Goal: Task Accomplishment & Management: Use online tool/utility

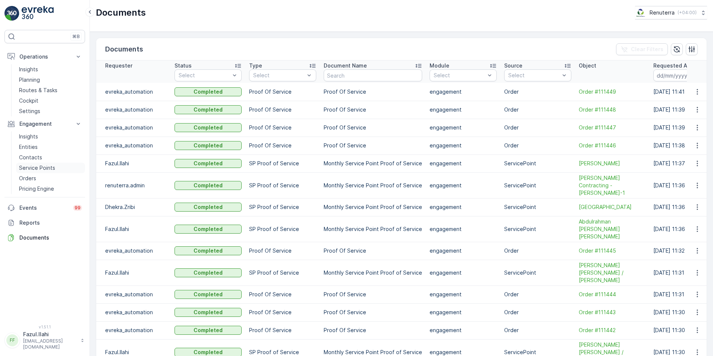
click at [25, 169] on p "Service Points" at bounding box center [37, 167] width 36 height 7
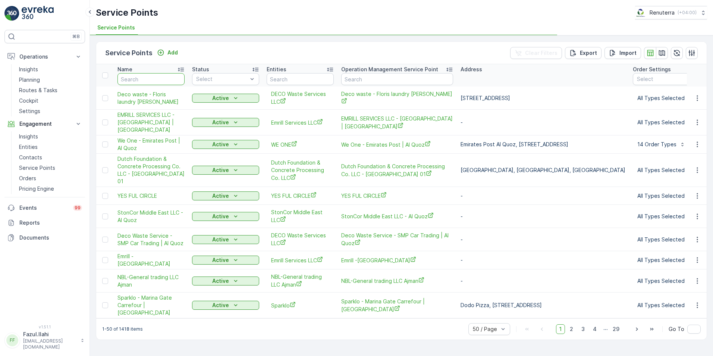
click at [151, 77] on input "text" at bounding box center [150, 79] width 67 height 12
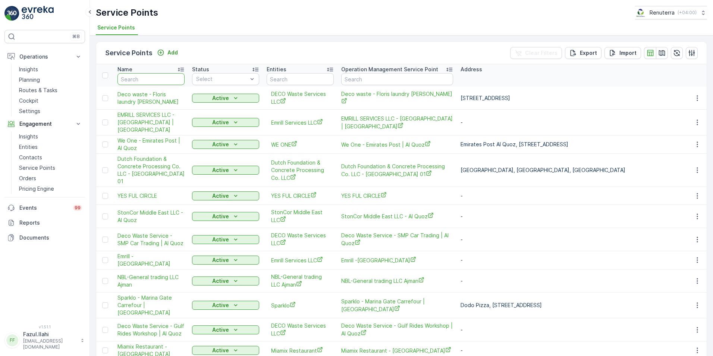
click at [138, 75] on input "text" at bounding box center [150, 79] width 67 height 12
type input "ANCIENT"
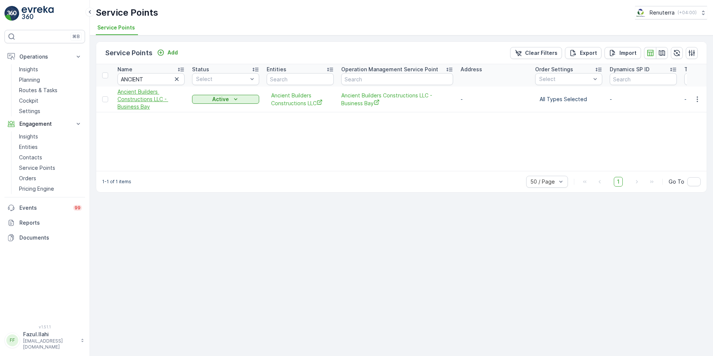
click at [144, 105] on span "Ancient Builders Constructions LLC - Business Bay" at bounding box center [150, 99] width 67 height 22
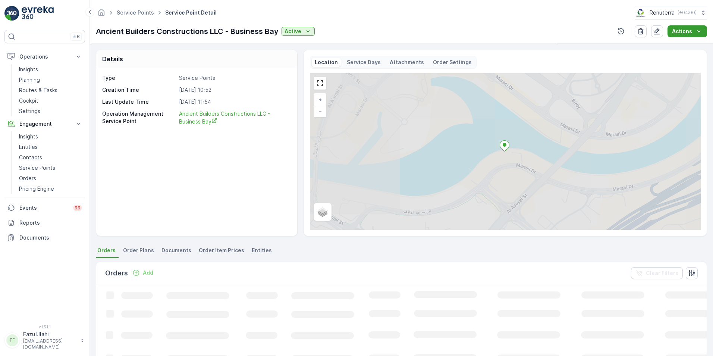
click at [688, 35] on button "Actions" at bounding box center [688, 31] width 40 height 12
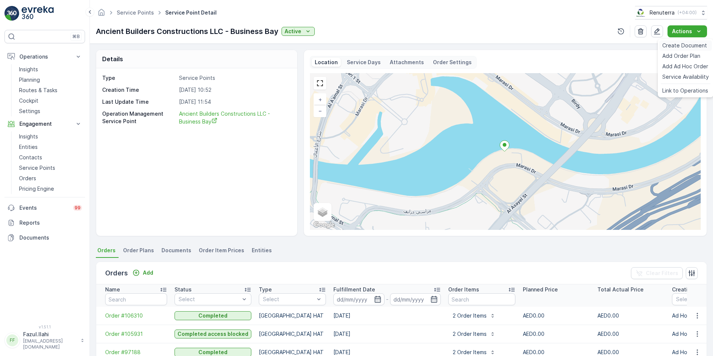
click at [683, 47] on span "Create Document" at bounding box center [684, 45] width 45 height 7
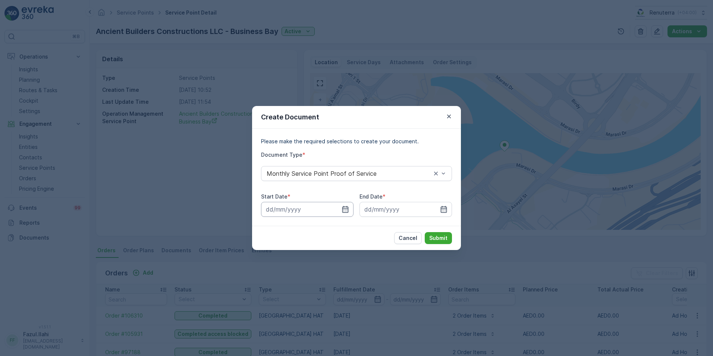
click at [349, 207] on input at bounding box center [307, 209] width 92 height 15
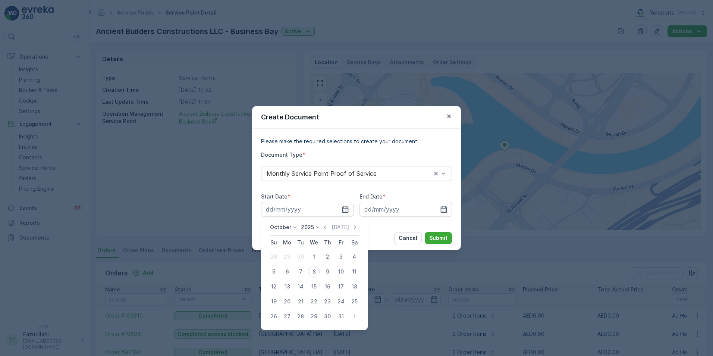
click at [332, 224] on div "Today" at bounding box center [339, 226] width 37 height 7
click at [329, 227] on icon "button" at bounding box center [324, 226] width 7 height 7
click at [291, 256] on div "1" at bounding box center [287, 257] width 12 height 12
type input "01.09.2025"
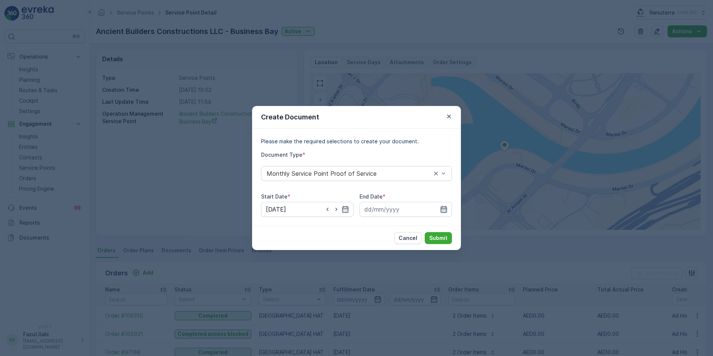
click at [442, 208] on icon "button" at bounding box center [443, 208] width 7 height 7
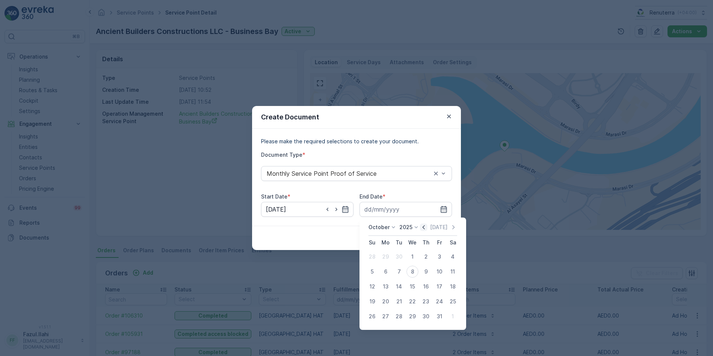
drag, startPoint x: 425, startPoint y: 229, endPoint x: 416, endPoint y: 249, distance: 21.9
click at [425, 229] on icon "button" at bounding box center [423, 226] width 7 height 7
drag, startPoint x: 398, startPoint y: 316, endPoint x: 405, endPoint y: 307, distance: 11.0
click at [398, 316] on div "30" at bounding box center [399, 316] width 12 height 12
type input "30.09.2025"
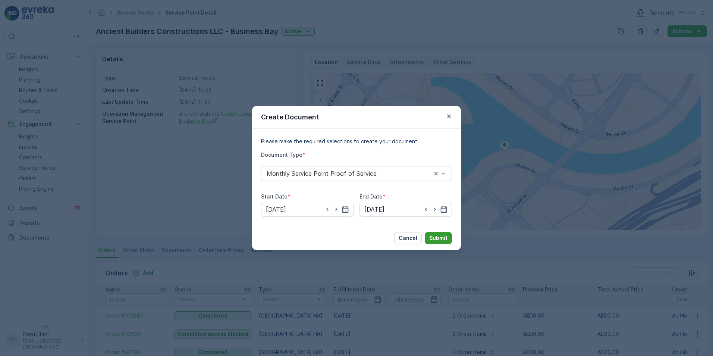
click at [440, 234] on p "Submit" at bounding box center [438, 237] width 18 height 7
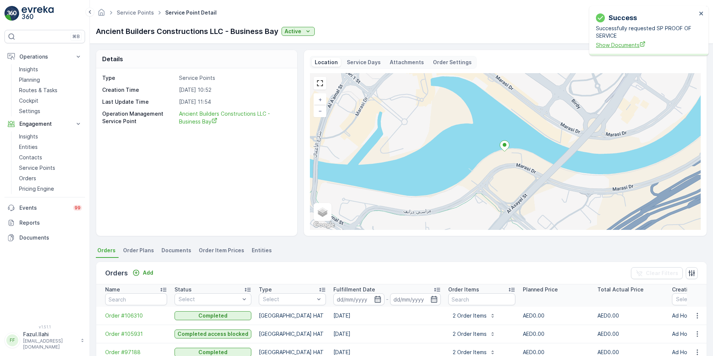
click at [609, 44] on span "Show Documents" at bounding box center [646, 45] width 101 height 8
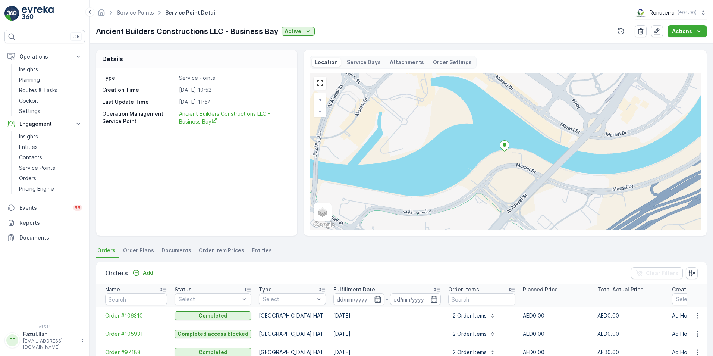
scroll to position [66, 0]
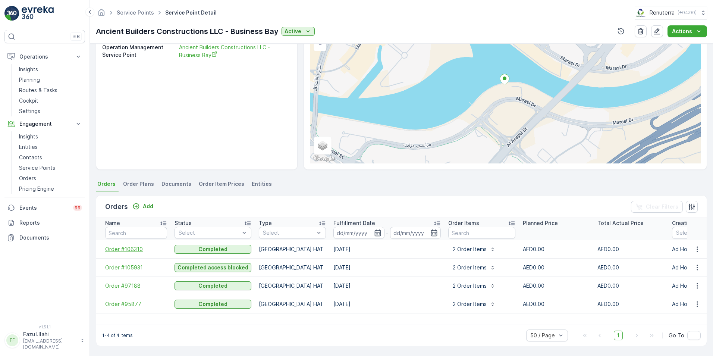
click at [131, 251] on span "Order #106310" at bounding box center [136, 248] width 62 height 7
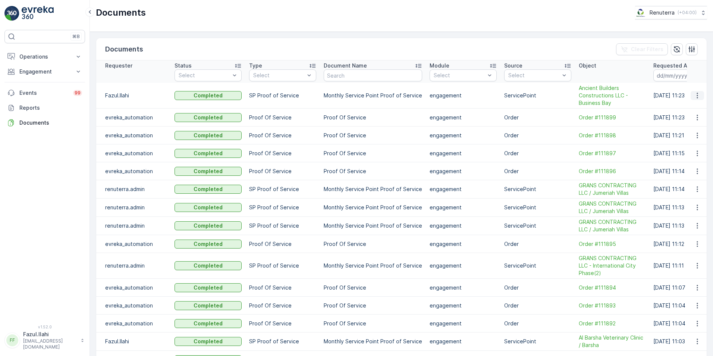
click at [697, 96] on icon "button" at bounding box center [697, 96] width 1 height 6
click at [693, 104] on span "See Details" at bounding box center [695, 106] width 29 height 7
click at [694, 97] on icon "button" at bounding box center [697, 95] width 7 height 7
click at [694, 109] on span "See Details" at bounding box center [695, 106] width 29 height 7
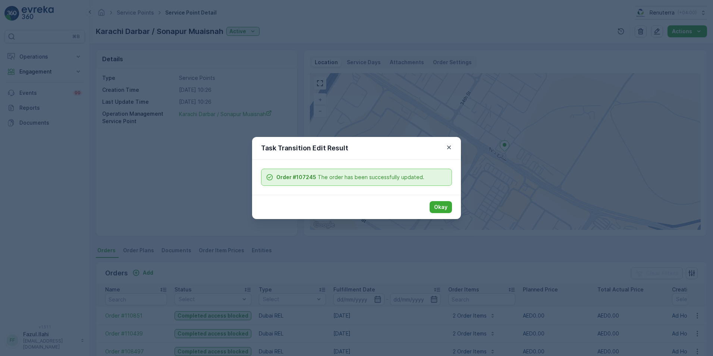
scroll to position [149, 0]
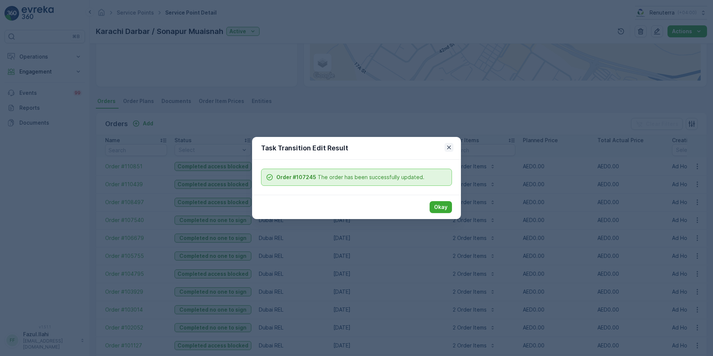
click at [448, 146] on icon "button" at bounding box center [449, 147] width 4 height 4
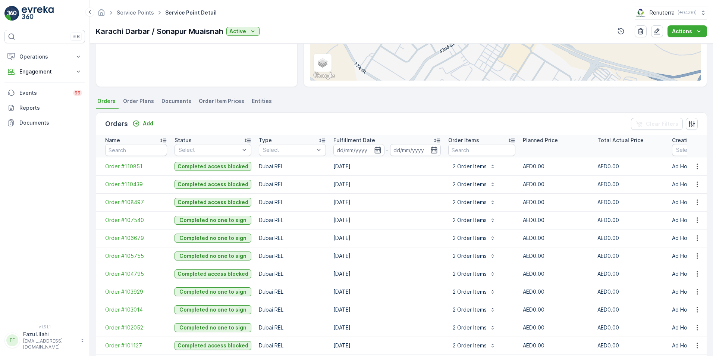
scroll to position [112, 0]
